Goal: Task Accomplishment & Management: Manage account settings

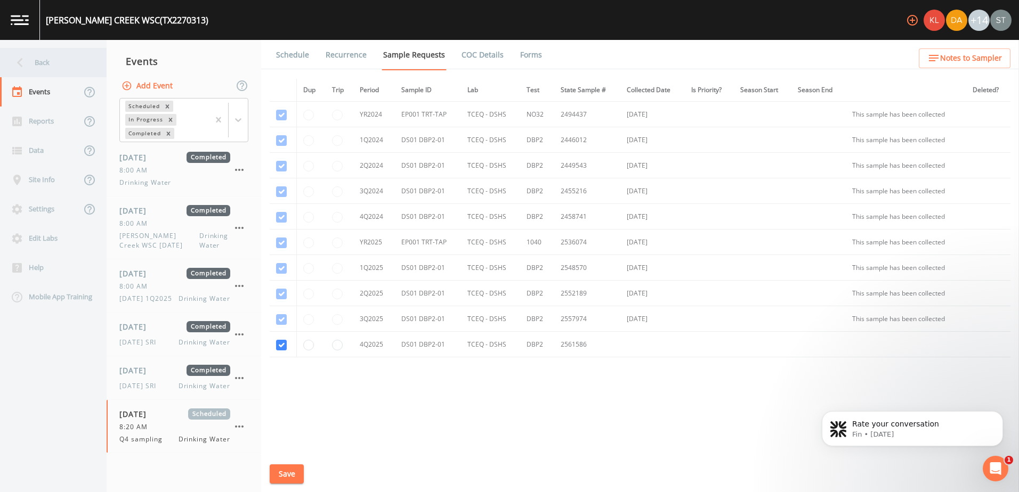
click at [28, 61] on icon at bounding box center [20, 62] width 19 height 19
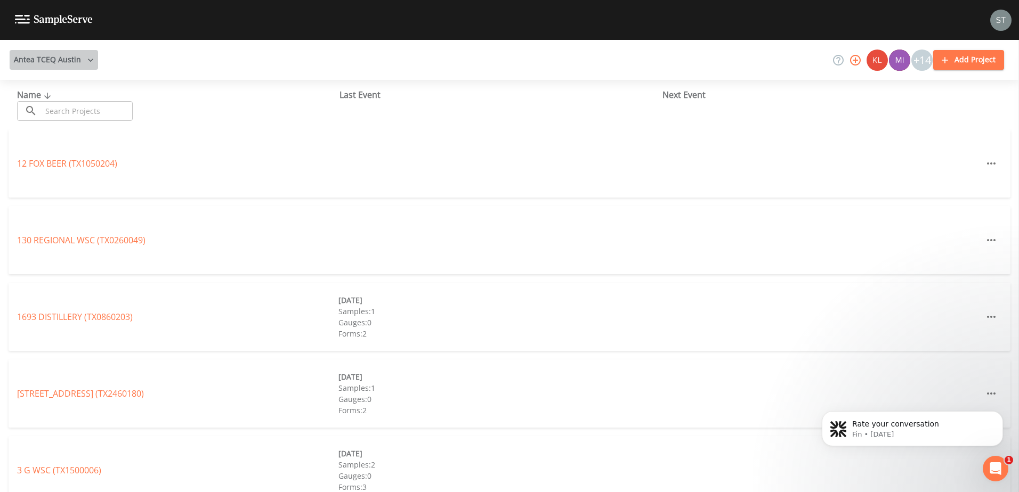
click at [73, 59] on button "Antea TCEQ Austin" at bounding box center [54, 60] width 88 height 20
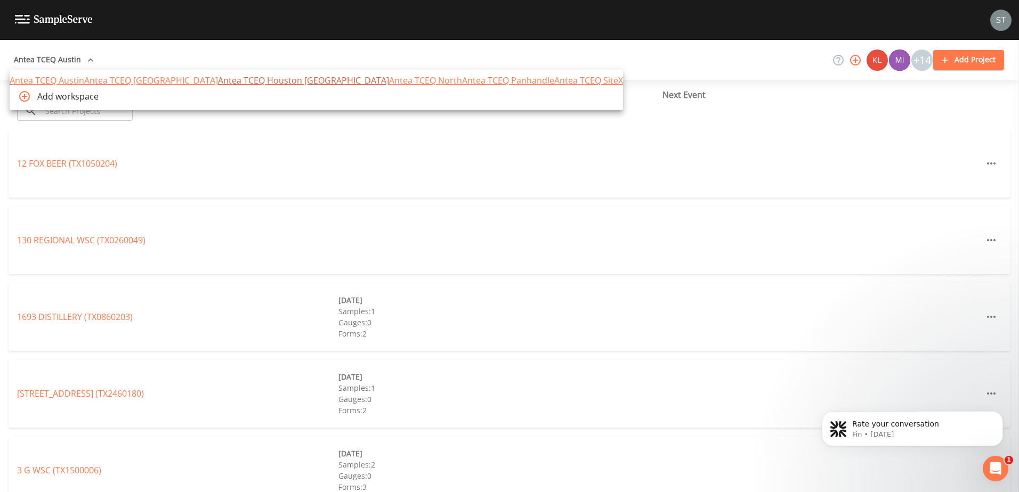
click at [218, 86] on link "Antea TCEQ Houston [GEOGRAPHIC_DATA]" at bounding box center [303, 81] width 171 height 12
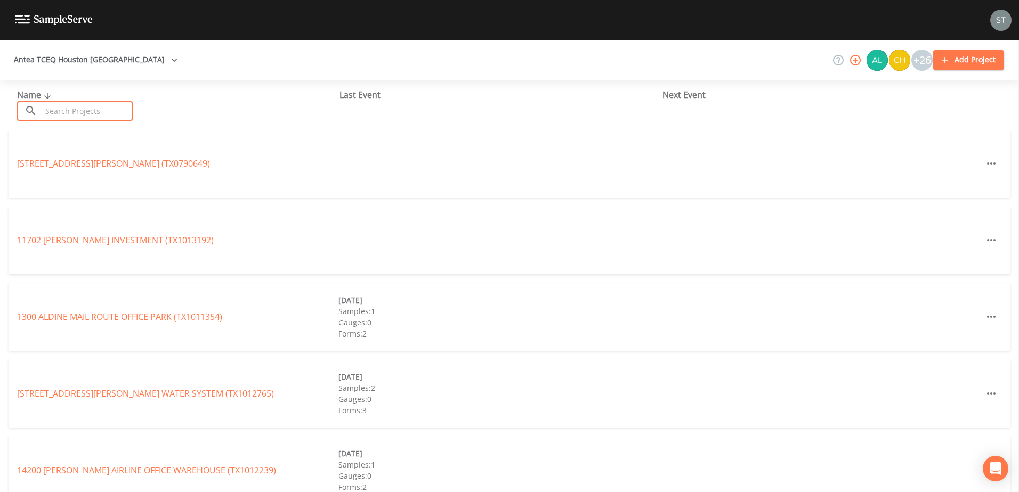
click at [69, 115] on input "text" at bounding box center [87, 111] width 91 height 20
paste input "TX1050145"
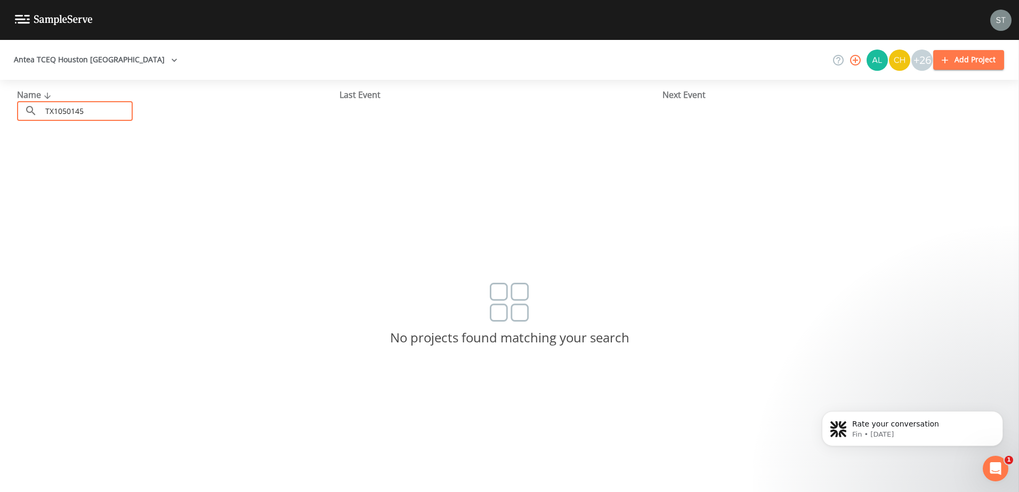
type input "TX1050145"
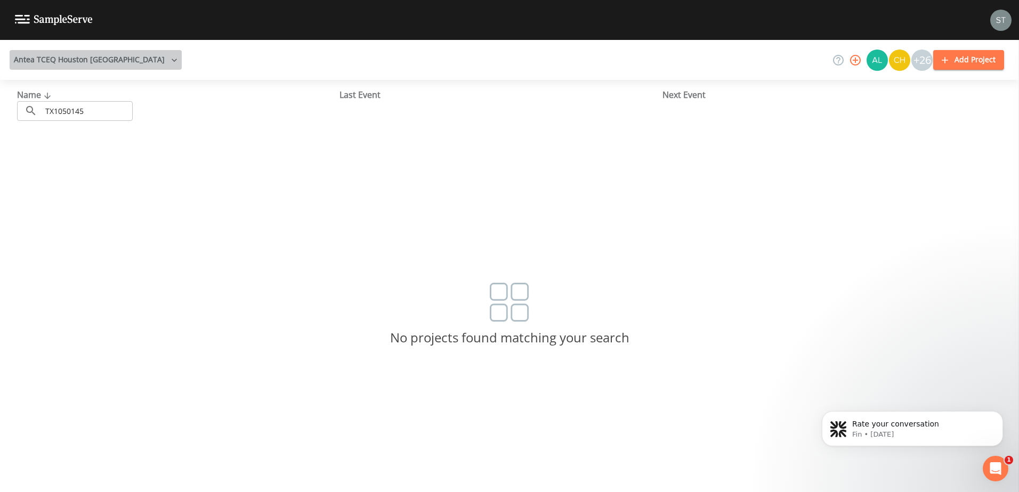
click at [99, 63] on button "Antea TCEQ Houston [GEOGRAPHIC_DATA]" at bounding box center [96, 60] width 172 height 20
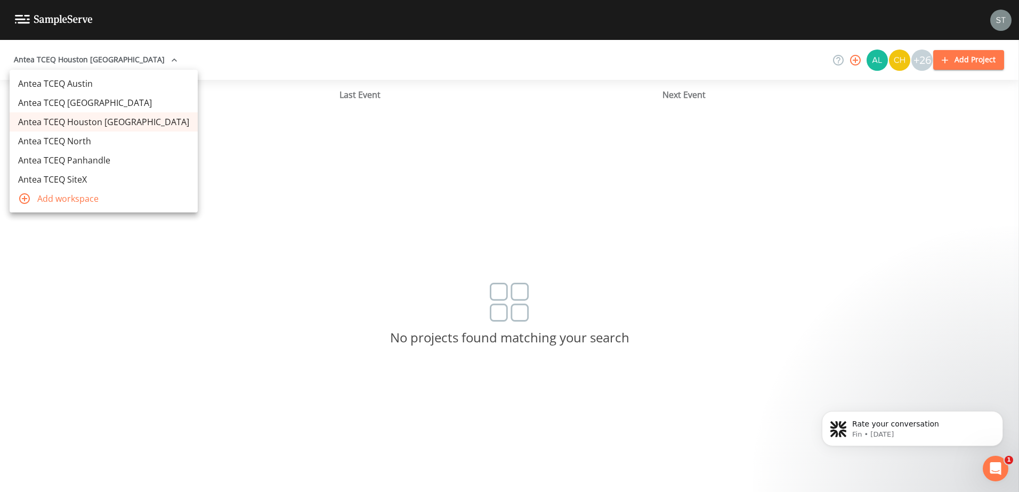
click at [91, 84] on link "Antea TCEQ Austin" at bounding box center [104, 83] width 188 height 19
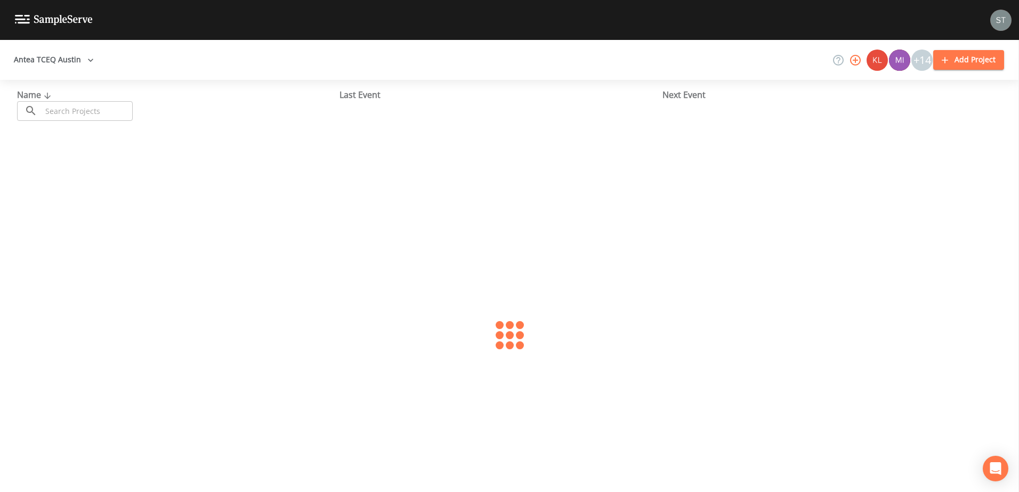
click at [95, 118] on input "text" at bounding box center [87, 111] width 91 height 20
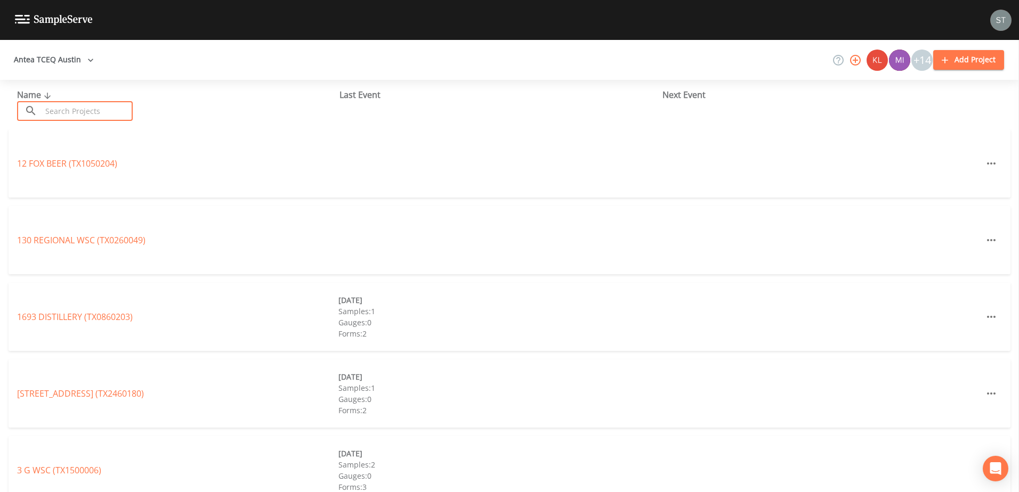
paste input "TX1050145"
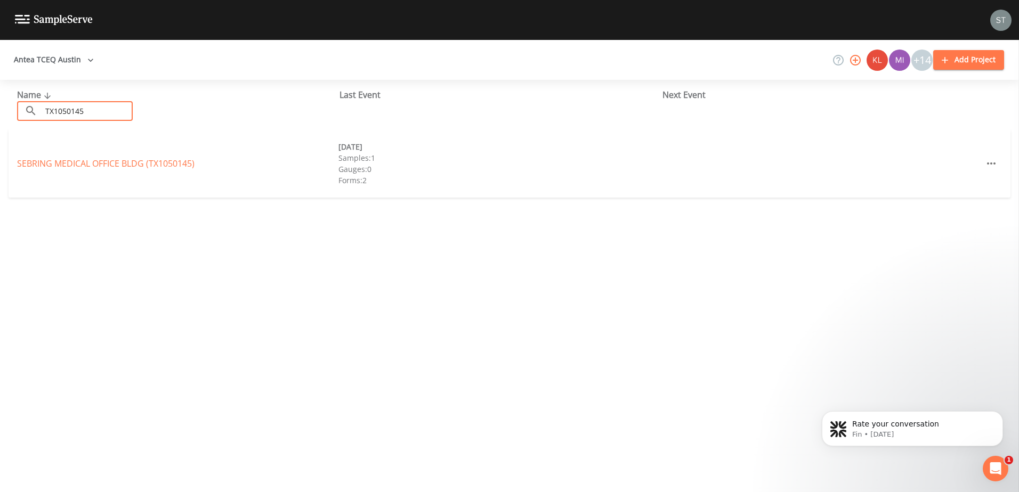
type input "TX1050145"
click at [78, 169] on div "SEBRING MEDICAL OFFICE BLDG (TX1050145)" at bounding box center [177, 163] width 321 height 13
click at [85, 162] on link "SEBRING MEDICAL OFFICE BLDG (TX1050145)" at bounding box center [105, 164] width 177 height 12
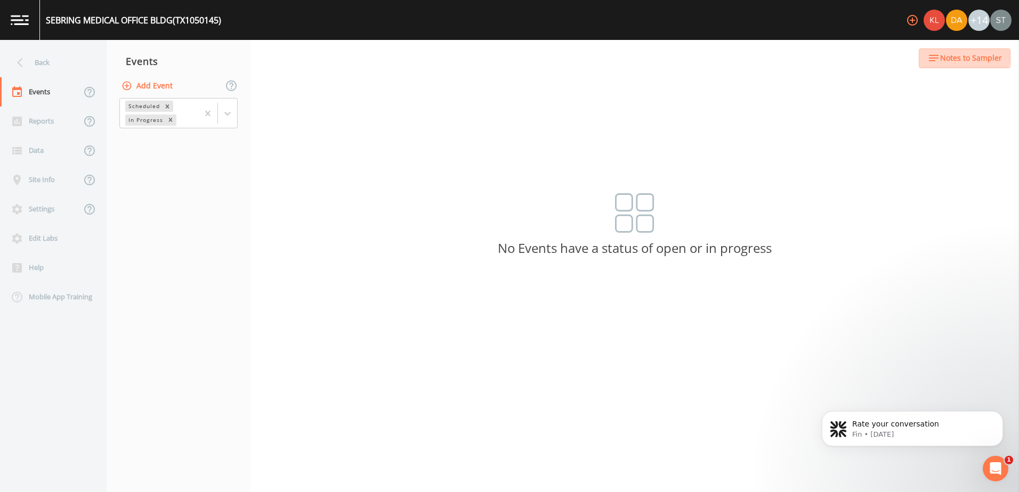
click at [952, 54] on span "Notes to Sampler" at bounding box center [971, 58] width 62 height 13
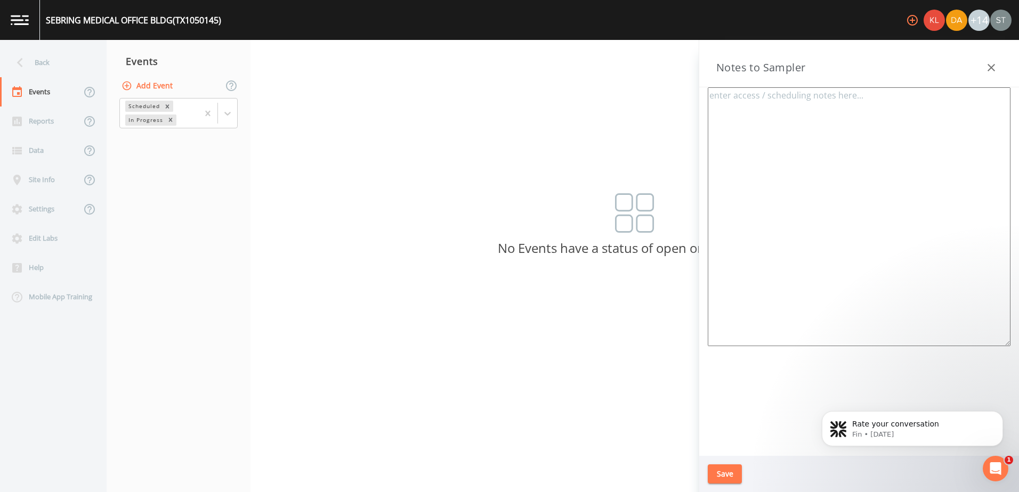
click at [840, 120] on textarea at bounding box center [859, 216] width 303 height 259
paste textarea "[PERSON_NAME] [PERSON_NAME][EMAIL_ADDRESS][DOMAIN_NAME] [PHONE_NUMBER]"
click at [840, 120] on textarea "Updated contact info: as of [DATE] [PERSON_NAME] [PERSON_NAME][EMAIL_ADDRESS][D…" at bounding box center [859, 216] width 303 height 259
drag, startPoint x: 813, startPoint y: 110, endPoint x: 826, endPoint y: 107, distance: 14.2
click at [824, 107] on textarea "Updated contact info: as of [DATE] [PERSON_NAME] [PERSON_NAME][EMAIL_ADDRESS][D…" at bounding box center [859, 216] width 303 height 259
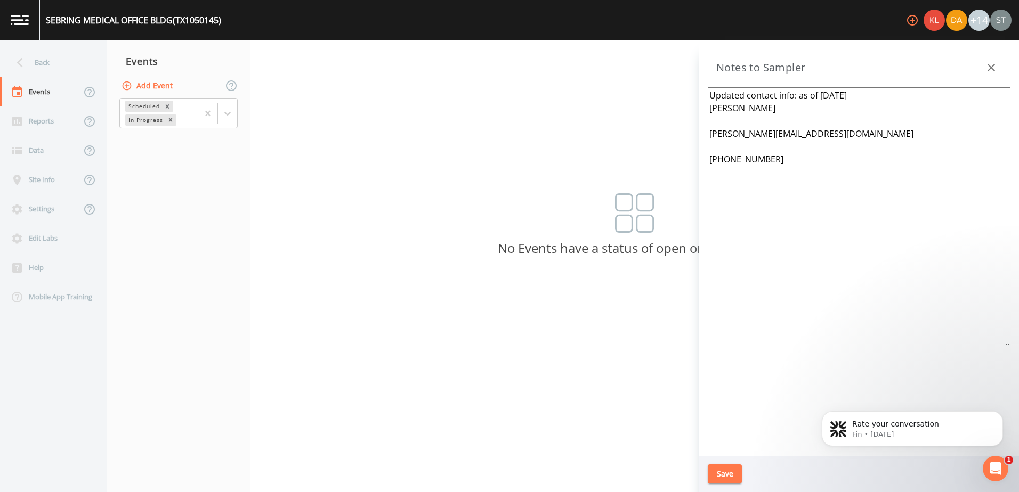
click at [877, 98] on textarea "Updated contact info: as of [DATE] [PERSON_NAME] [PERSON_NAME][EMAIL_ADDRESS][D…" at bounding box center [859, 216] width 303 height 259
click at [747, 143] on textarea "Updated contact info: as of [DATE] [PERSON_NAME] [PERSON_NAME][EMAIL_ADDRESS][D…" at bounding box center [859, 216] width 303 height 259
type textarea "Updated contact info: as of [DATE] [PERSON_NAME] [PERSON_NAME][EMAIL_ADDRESS][D…"
click at [721, 467] on button "Save" at bounding box center [725, 475] width 34 height 20
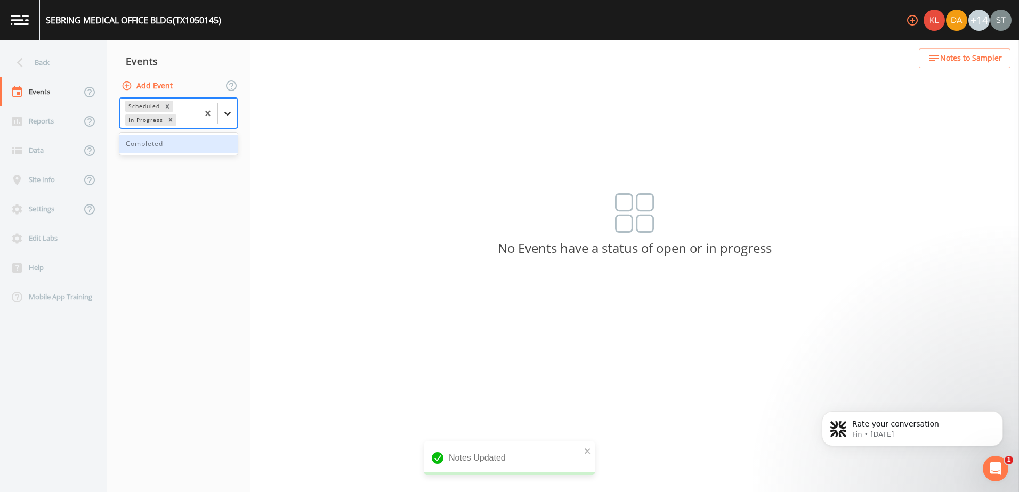
click at [228, 114] on icon at bounding box center [227, 114] width 6 height 4
click at [168, 146] on div "Completed" at bounding box center [178, 144] width 118 height 18
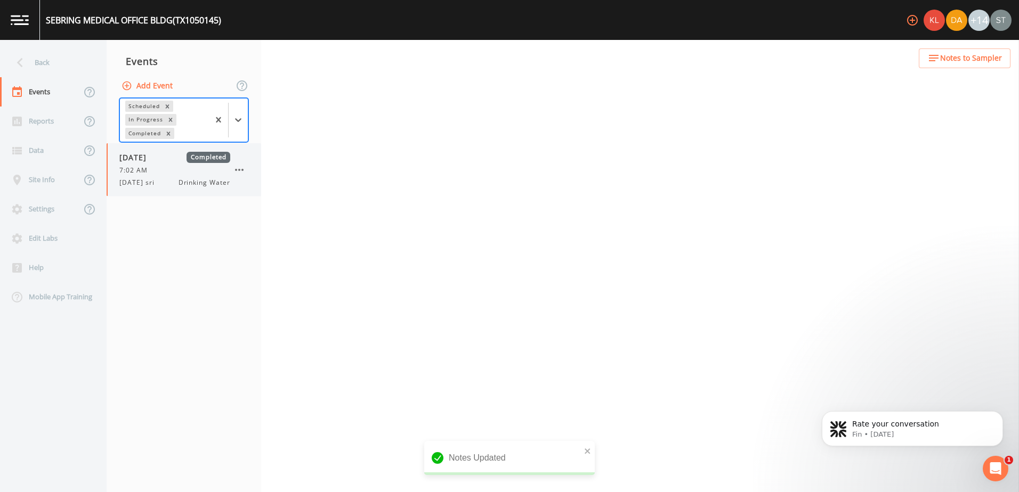
click at [159, 173] on div "7:02 AM" at bounding box center [174, 171] width 111 height 10
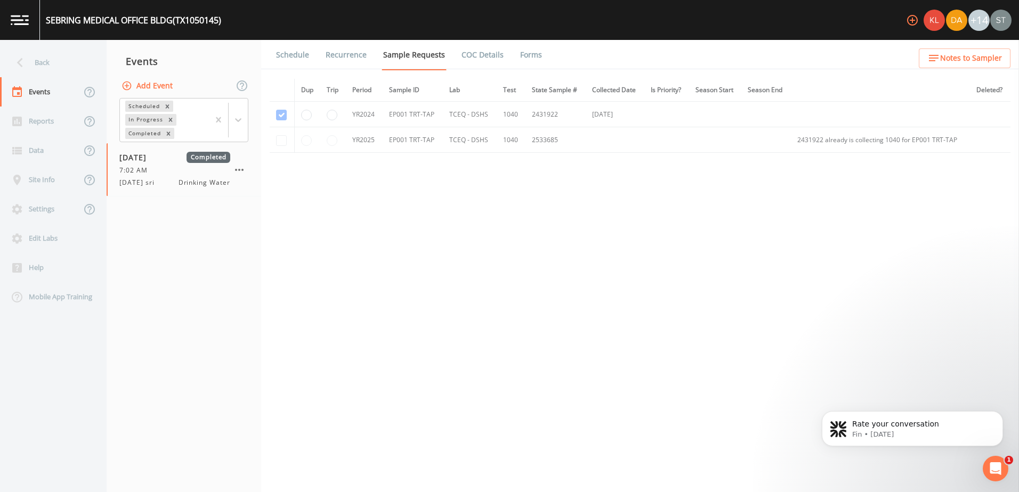
click at [531, 58] on link "Forms" at bounding box center [530, 55] width 25 height 30
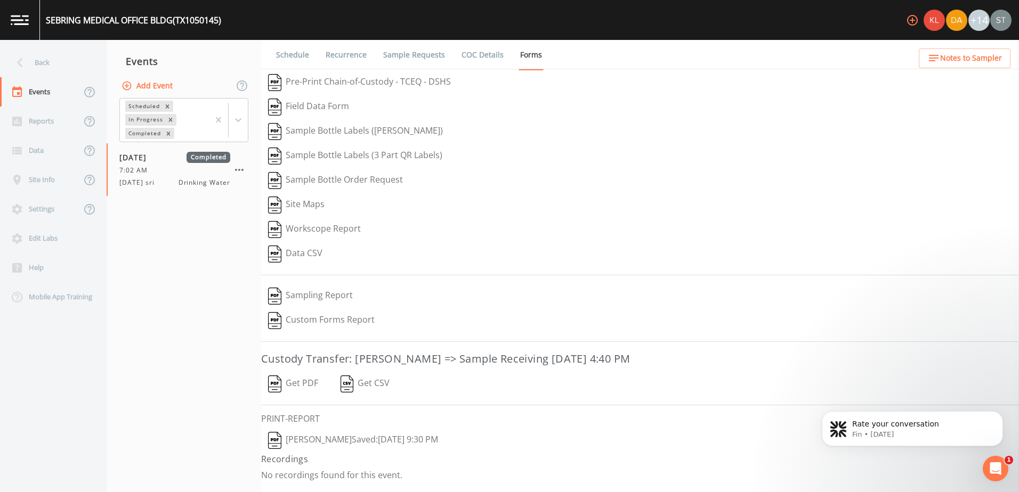
click at [293, 56] on link "Schedule" at bounding box center [292, 55] width 36 height 30
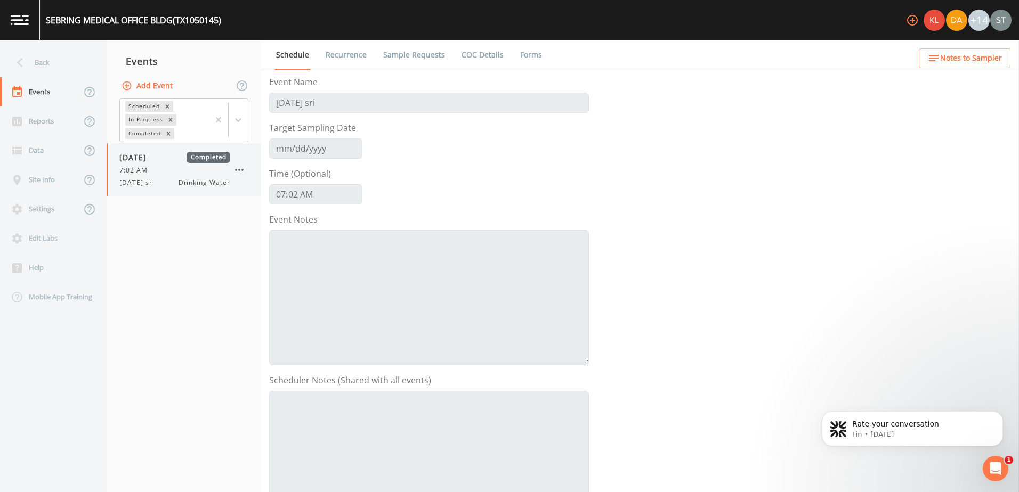
click at [171, 175] on div "7:02 AM" at bounding box center [174, 171] width 111 height 10
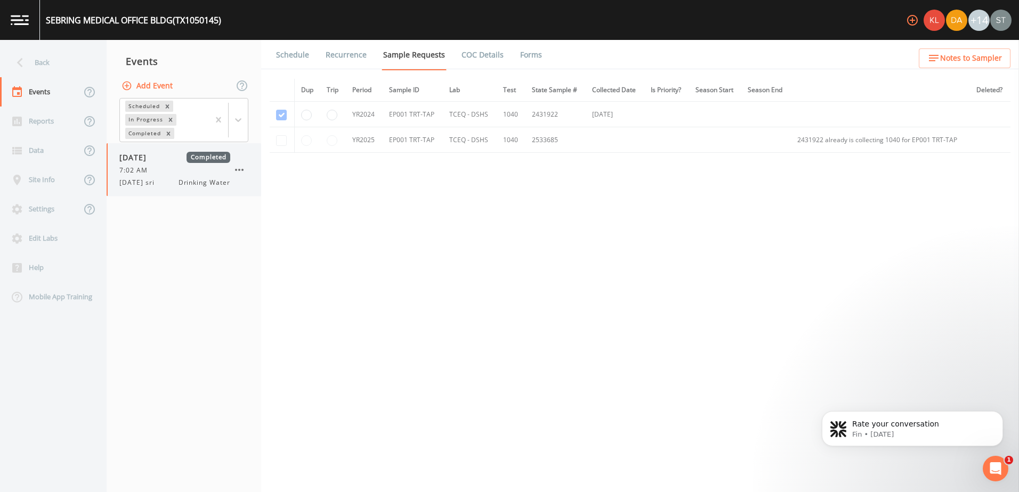
click at [171, 175] on div "7:02 AM" at bounding box center [174, 171] width 111 height 10
click at [169, 175] on div "7:02 AM" at bounding box center [174, 171] width 111 height 10
click at [289, 54] on link "Schedule" at bounding box center [292, 55] width 36 height 30
